Goal: Task Accomplishment & Management: Use online tool/utility

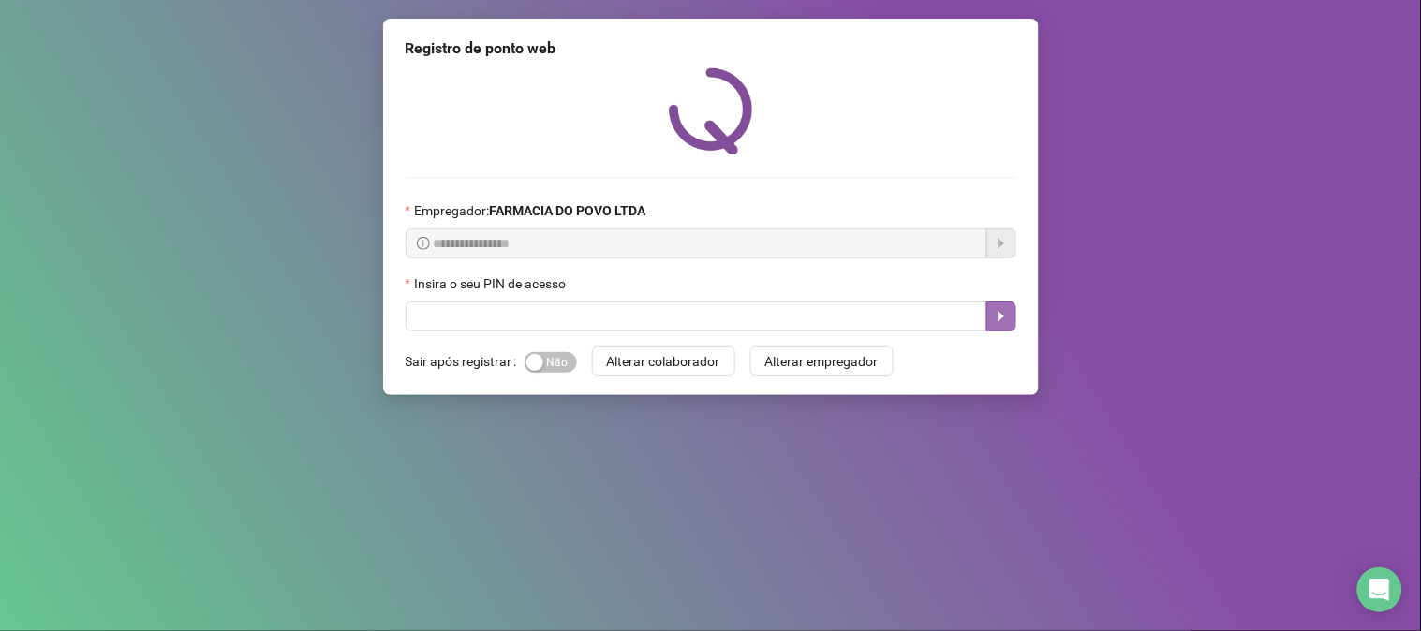
click at [1003, 312] on icon "caret-right" at bounding box center [1001, 316] width 15 height 15
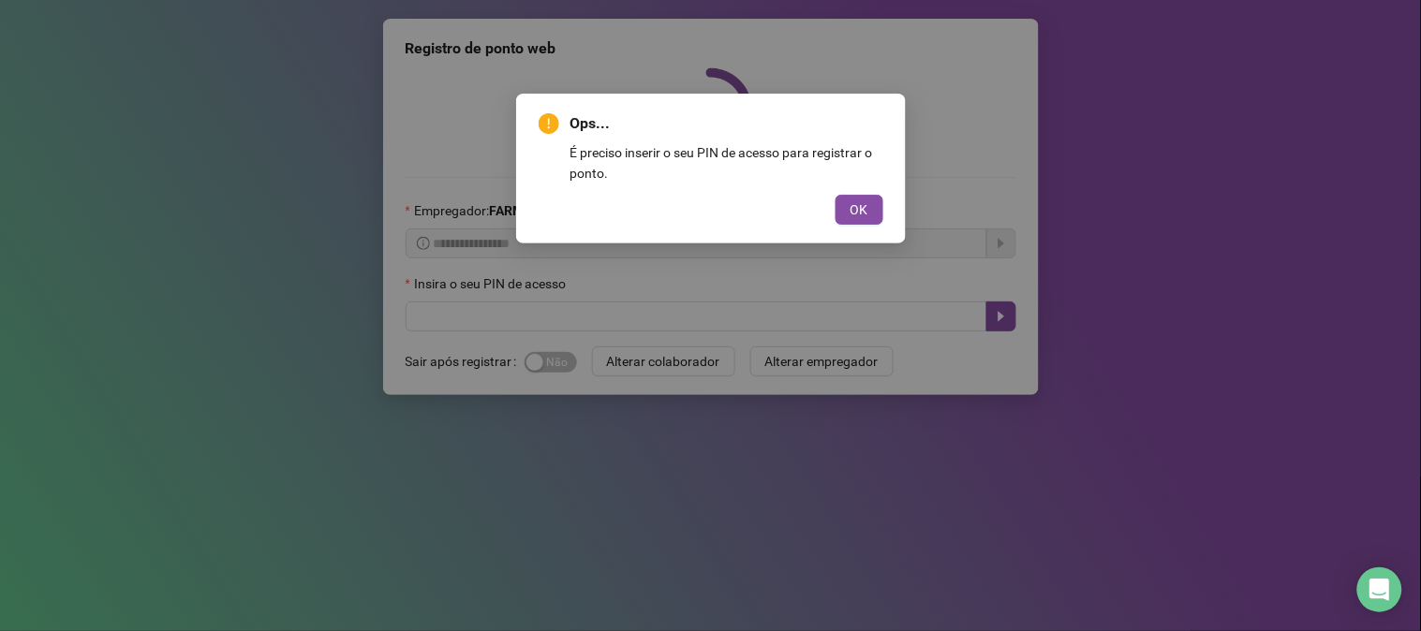
click at [867, 187] on div "Ops... É preciso inserir o seu PIN de acesso para registrar o ponto. OK" at bounding box center [711, 168] width 345 height 112
click at [855, 199] on span "OK" at bounding box center [859, 209] width 18 height 21
